Goal: Browse casually: Explore the website without a specific task or goal

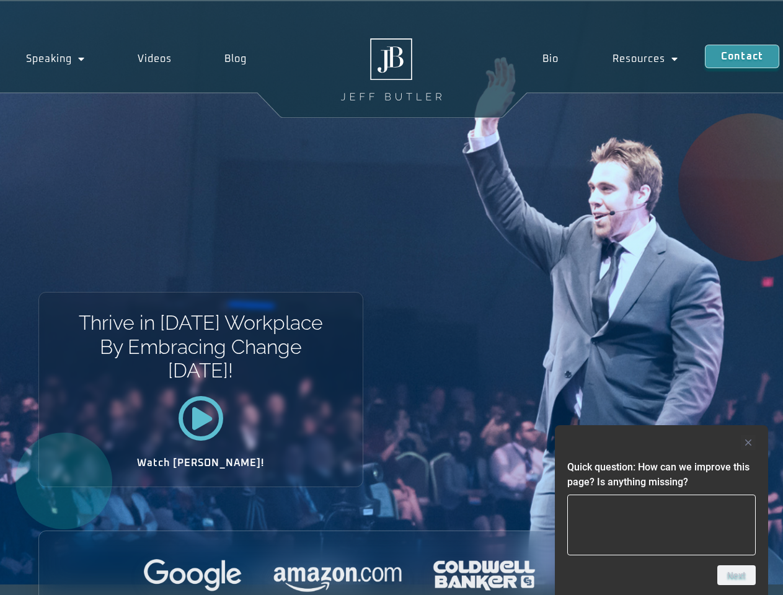
click at [391, 298] on div "Thrive in [DATE] Workplace By Embracing Change [DATE]! Watch [PERSON_NAME]!" at bounding box center [391, 293] width 783 height 584
click at [662, 443] on div at bounding box center [662, 442] width 189 height 15
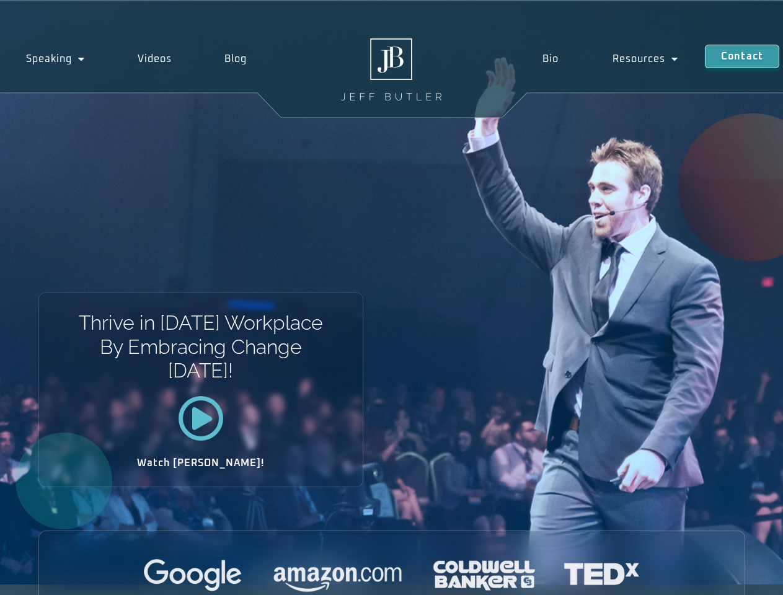
click at [737, 576] on div at bounding box center [392, 576] width 706 height 34
